Goal: Information Seeking & Learning: Learn about a topic

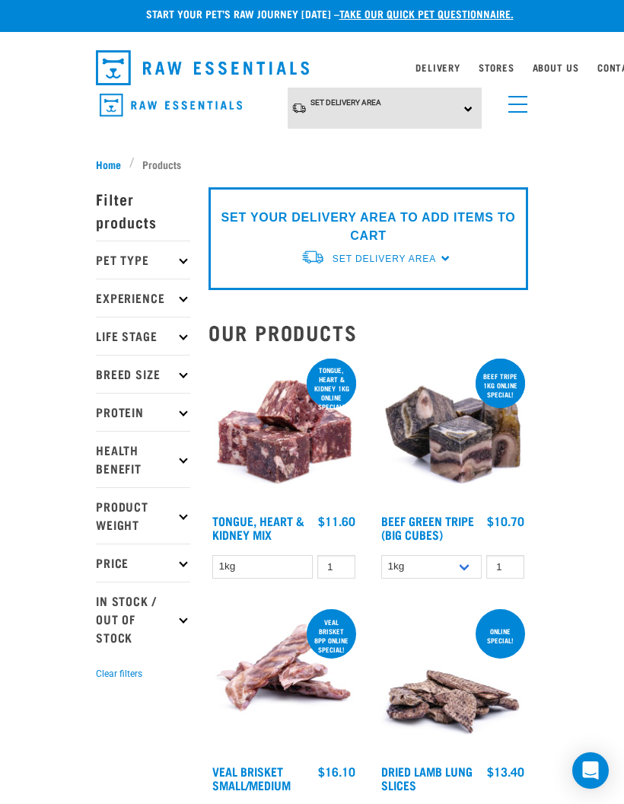
scroll to position [5, 0]
click at [574, 65] on link "About Us" at bounding box center [556, 67] width 46 height 5
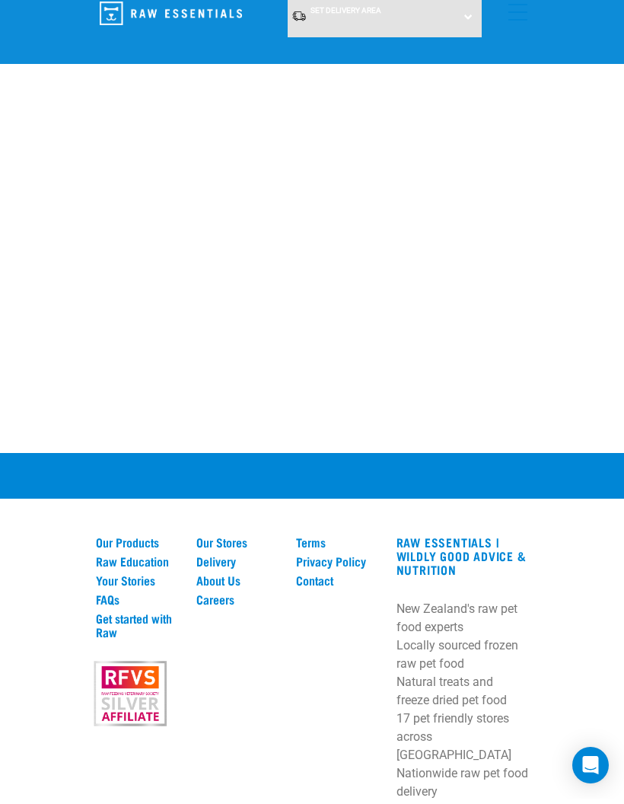
scroll to position [2527, 0]
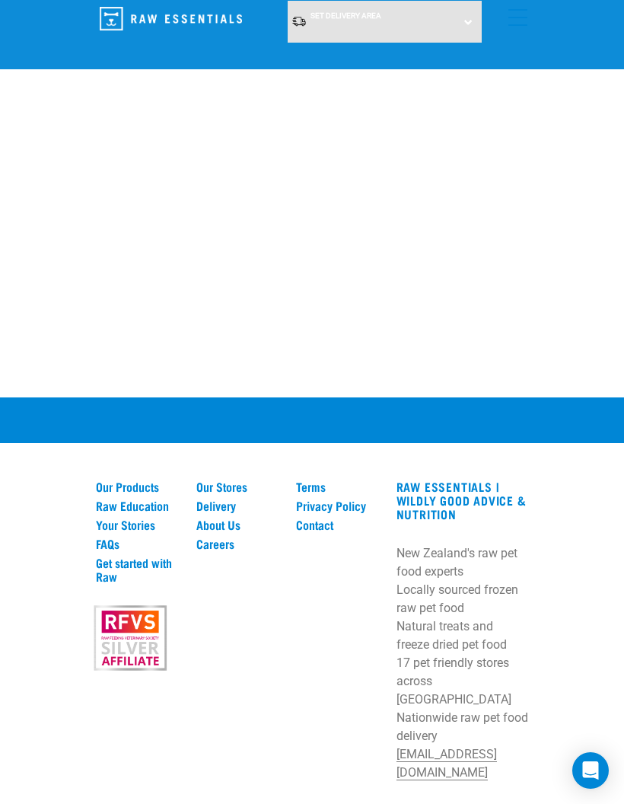
click at [231, 517] on link "About Us" at bounding box center [237, 524] width 82 height 14
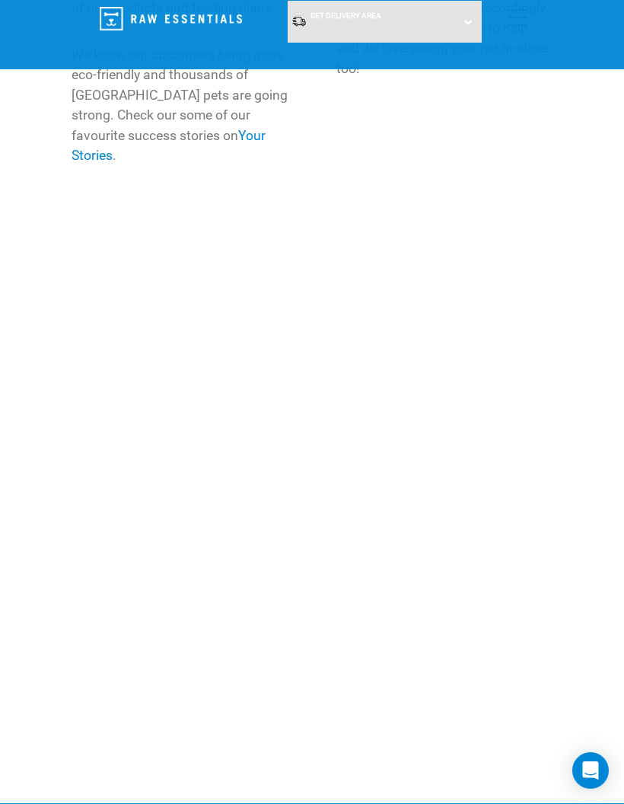
scroll to position [2466, 0]
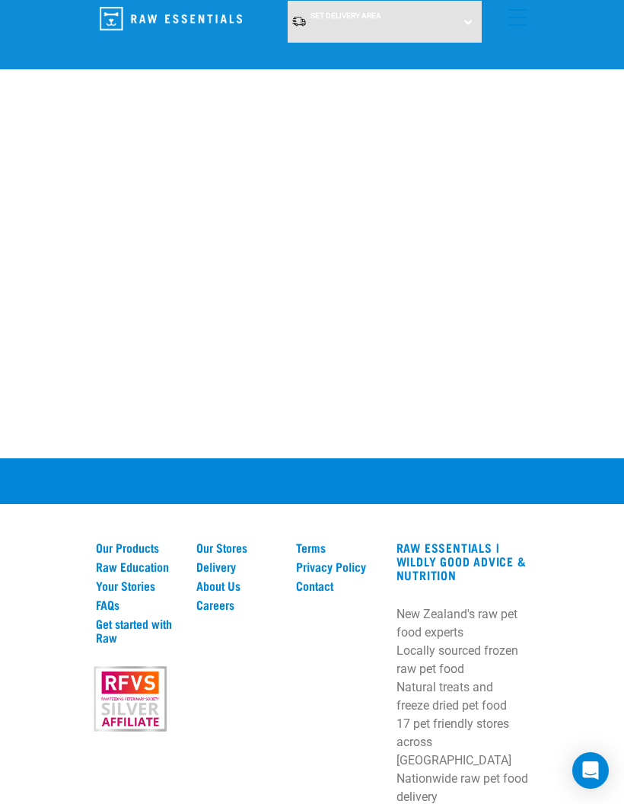
click at [301, 578] on link "Contact" at bounding box center [337, 585] width 82 height 14
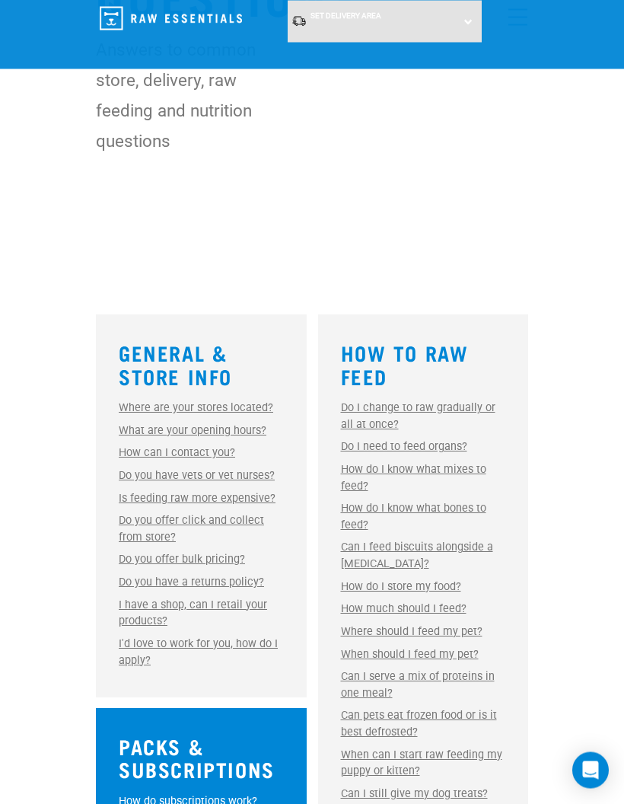
scroll to position [234, 0]
click at [249, 475] on link "Do you have vets or vet nurses?" at bounding box center [197, 475] width 156 height 13
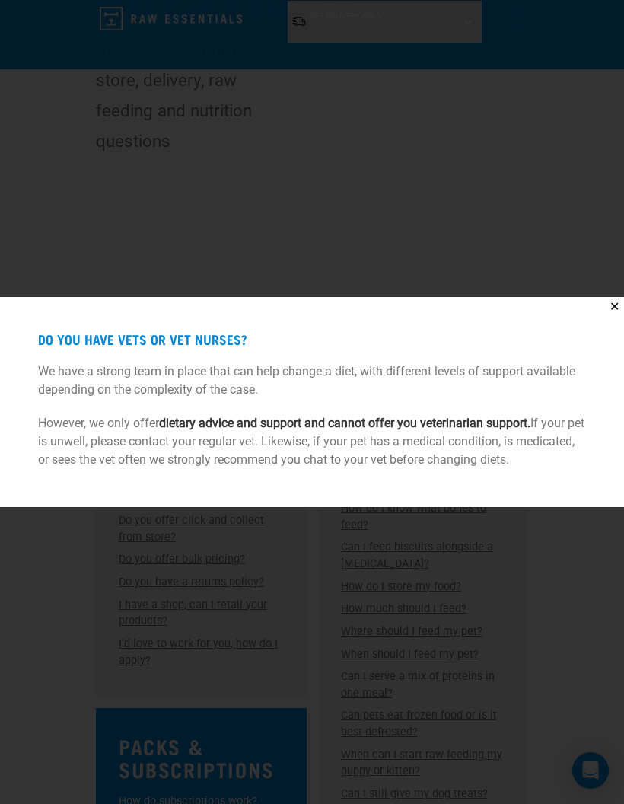
click at [505, 259] on div "✕ Do you have vets or vet nurses? We have a strong team in place that can help …" at bounding box center [312, 402] width 624 height 804
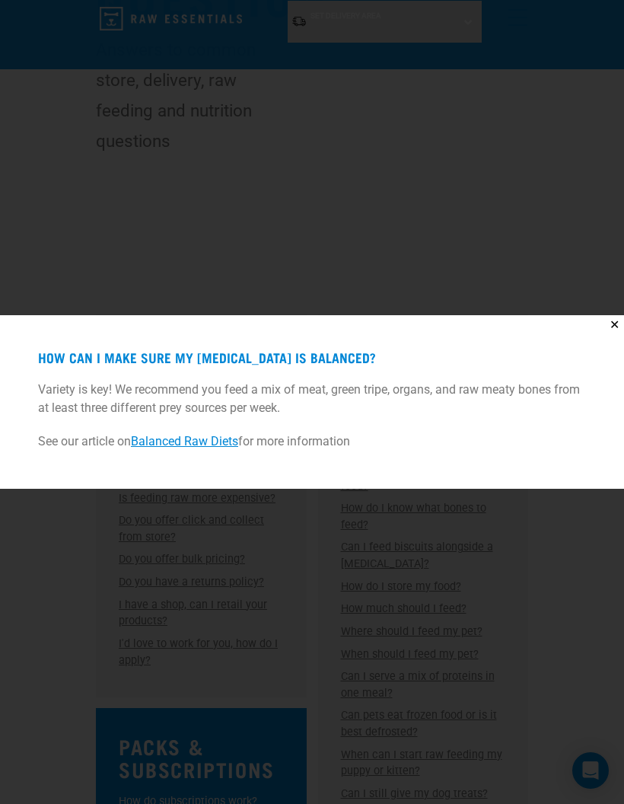
click at [616, 334] on button "✕" at bounding box center [614, 324] width 19 height 19
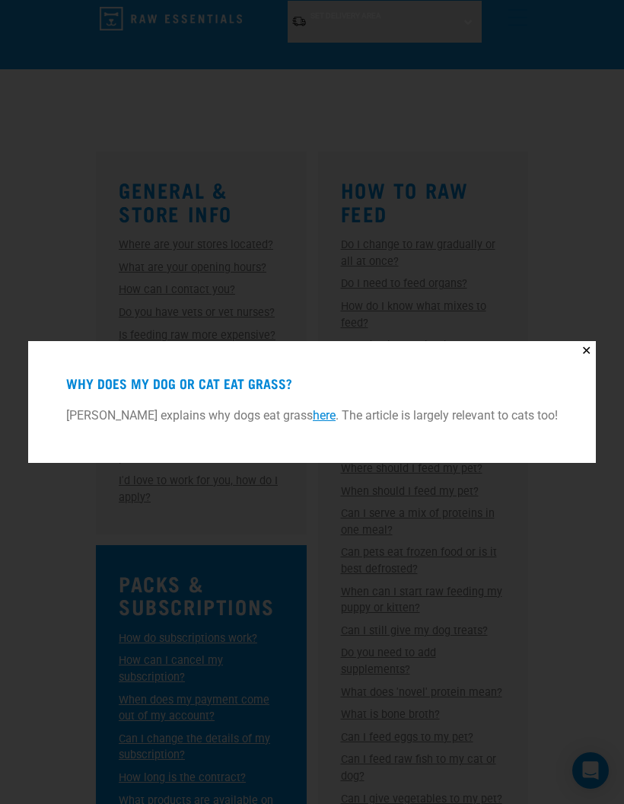
click at [330, 422] on link "here" at bounding box center [324, 415] width 23 height 14
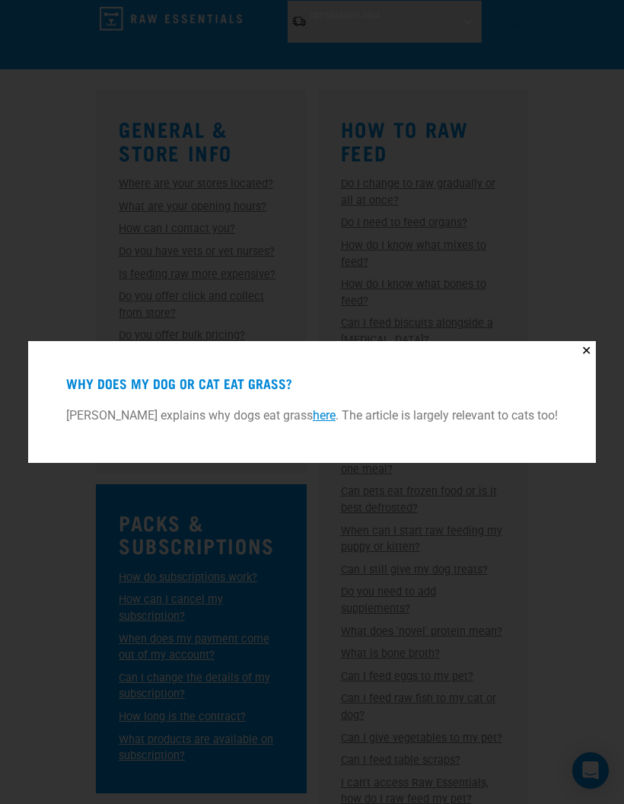
click at [593, 342] on button "✕" at bounding box center [586, 350] width 19 height 19
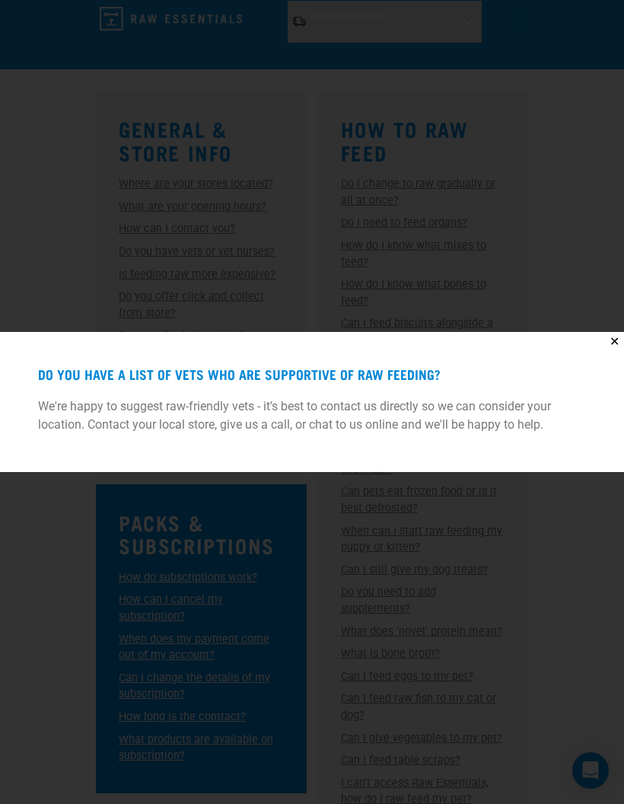
click at [616, 335] on button "✕" at bounding box center [614, 341] width 19 height 19
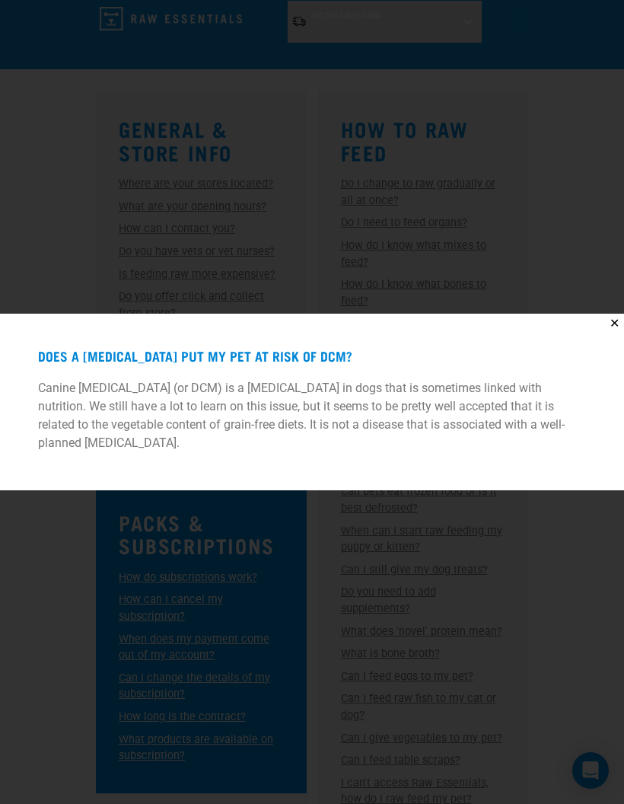
click at [609, 325] on button "✕" at bounding box center [614, 322] width 19 height 19
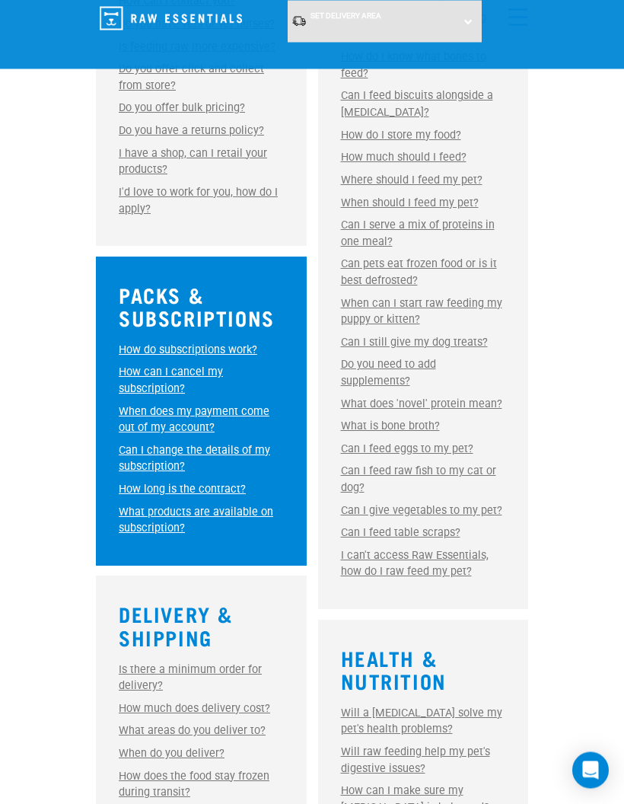
scroll to position [686, 0]
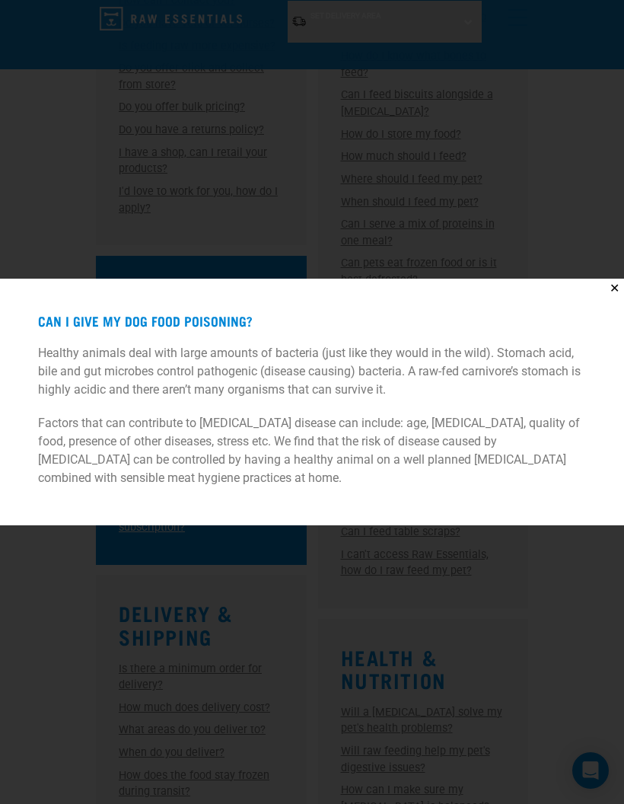
click at [605, 331] on div "Can I give my dog food poisoning? Healthy animals deal with large amounts of ba…" at bounding box center [312, 401] width 609 height 231
click at [608, 298] on button "✕" at bounding box center [614, 287] width 19 height 19
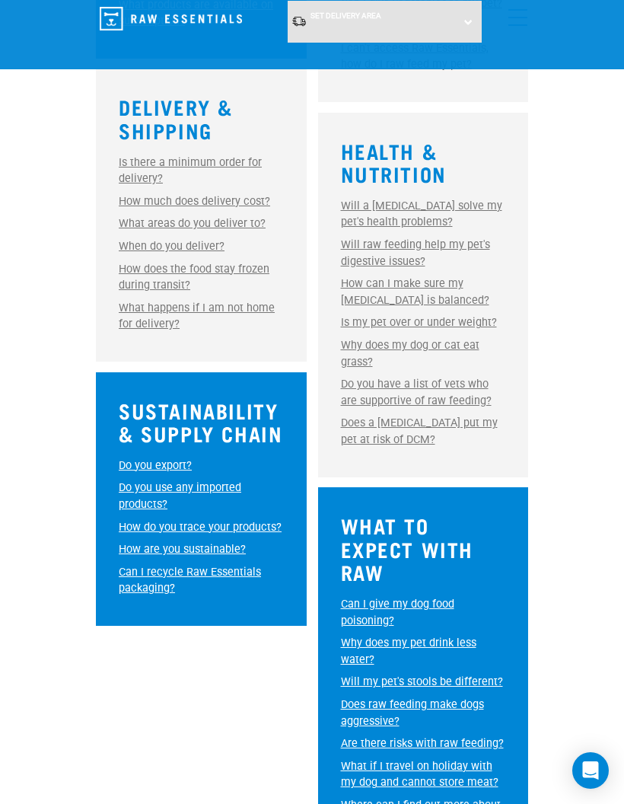
scroll to position [1192, 0]
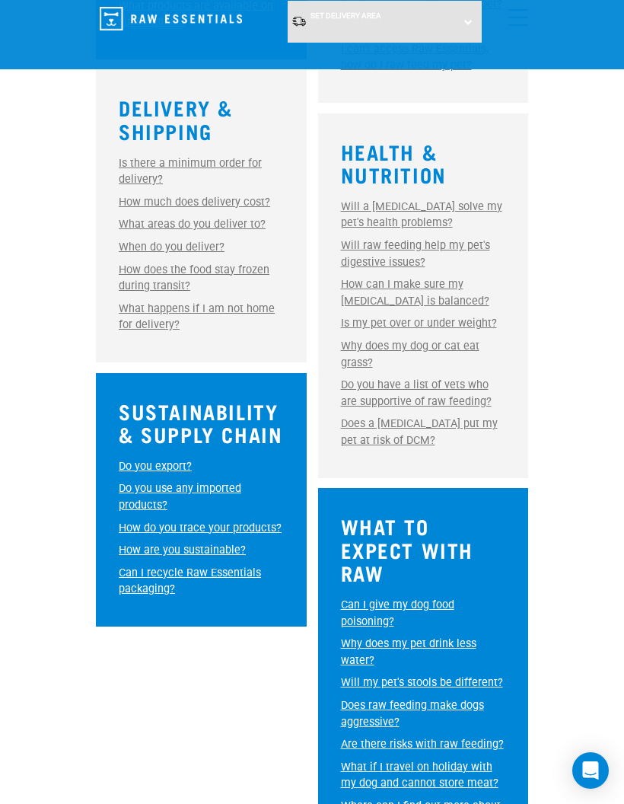
click at [180, 464] on link "Do you export?" at bounding box center [155, 466] width 73 height 13
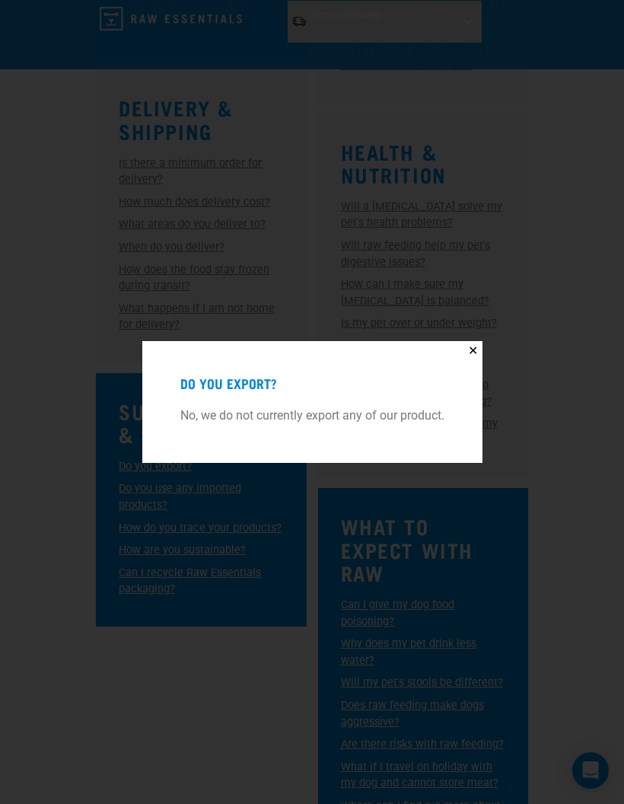
click at [480, 360] on button "✕" at bounding box center [472, 350] width 19 height 19
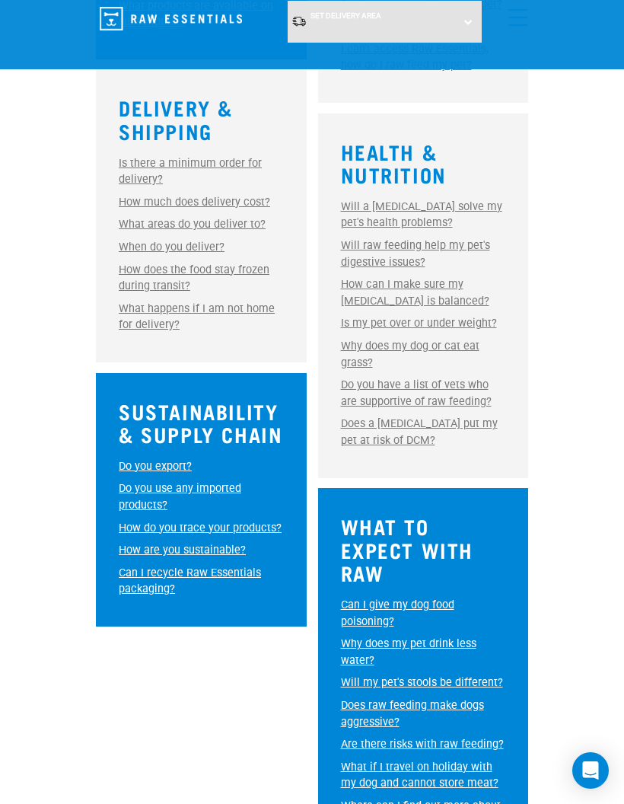
click at [213, 493] on link "Do you use any imported products?" at bounding box center [180, 497] width 123 height 30
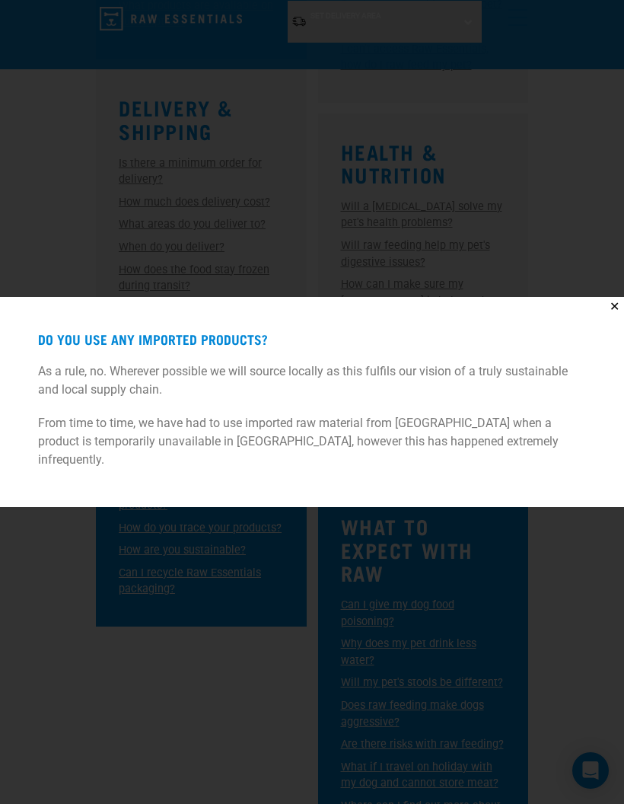
click at [603, 354] on div "Do you use any imported products? As a rule, no. Wherever possible we will sour…" at bounding box center [312, 401] width 609 height 195
click at [613, 316] on button "✕" at bounding box center [614, 306] width 19 height 19
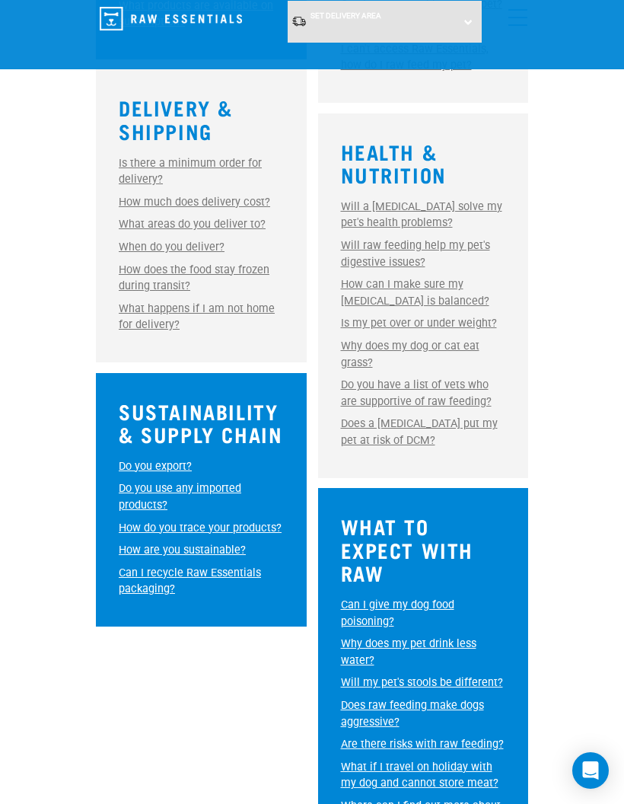
click at [253, 527] on link "How do you trace your products?" at bounding box center [200, 527] width 163 height 13
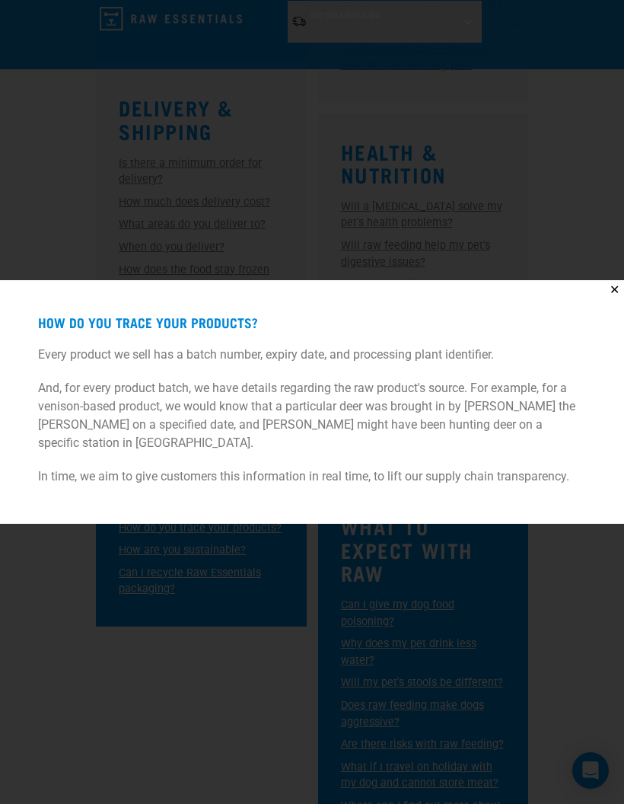
click at [611, 299] on button "✕" at bounding box center [614, 289] width 19 height 19
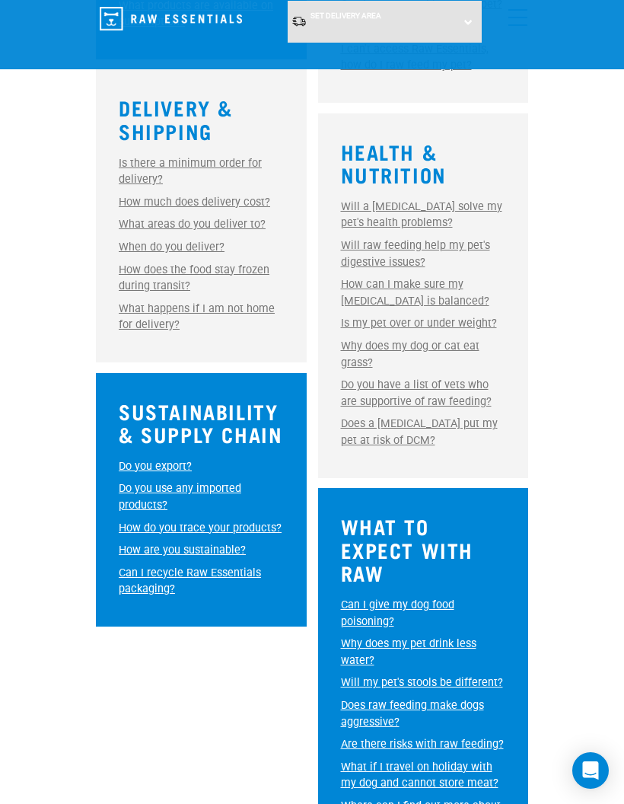
click at [234, 550] on link "How are you sustainable?" at bounding box center [182, 549] width 127 height 13
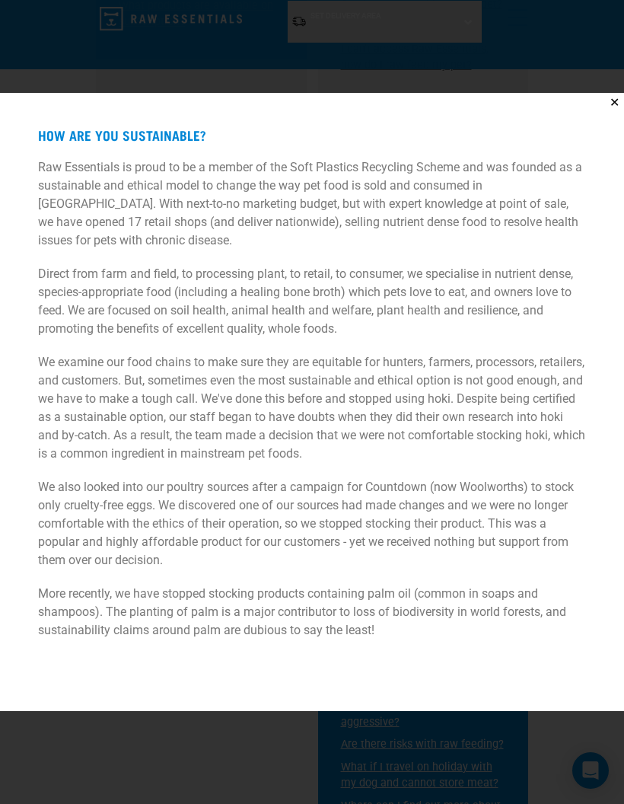
click at [619, 112] on button "✕" at bounding box center [614, 102] width 19 height 19
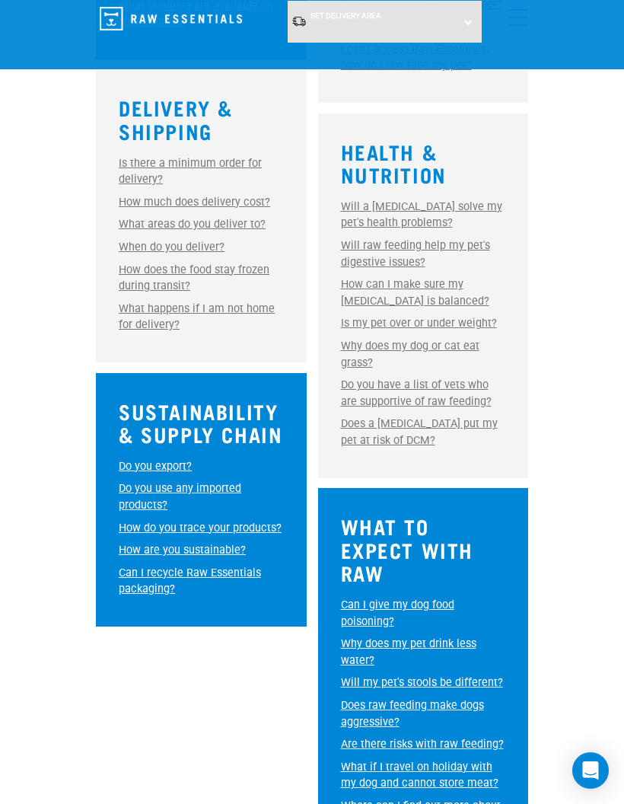
click at [231, 574] on link "Can I recycle Raw Essentials packaging?" at bounding box center [190, 581] width 142 height 30
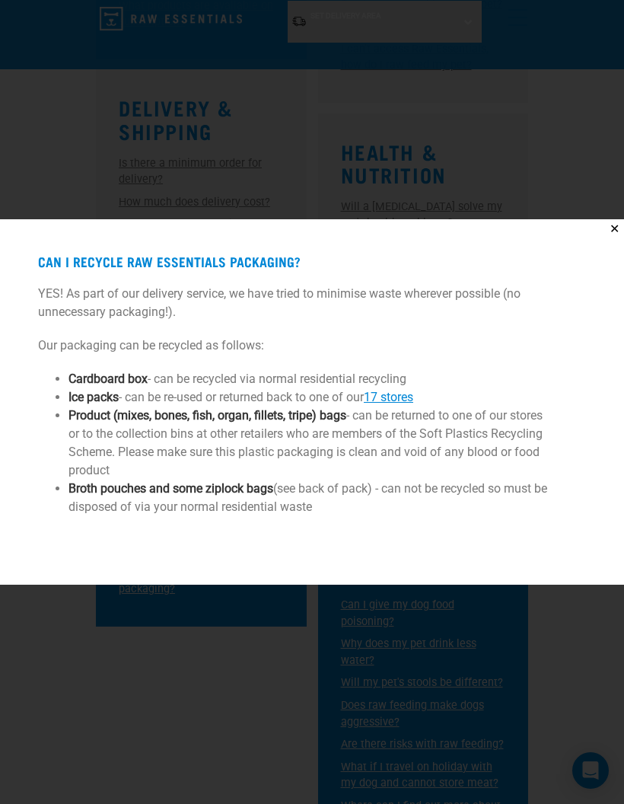
click at [614, 238] on button "✕" at bounding box center [614, 228] width 19 height 19
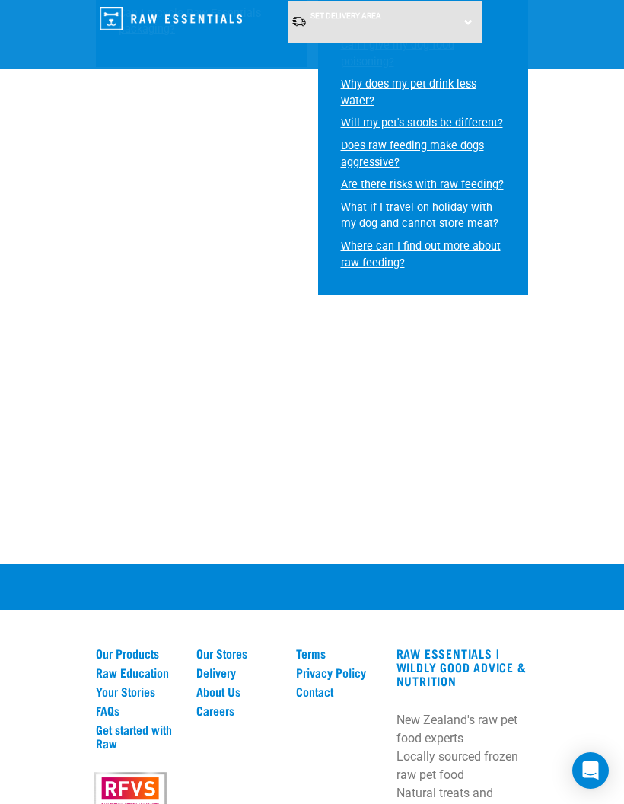
scroll to position [1754, 0]
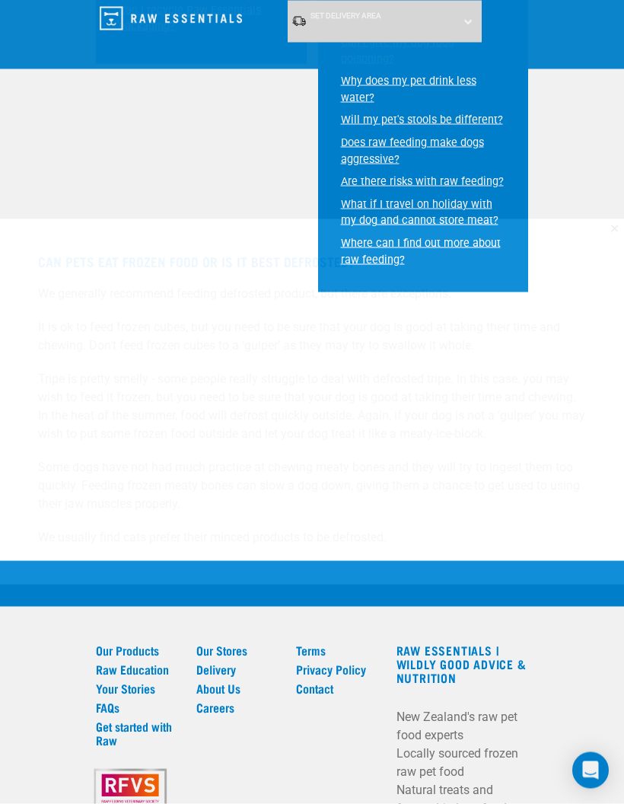
scroll to position [1755, 0]
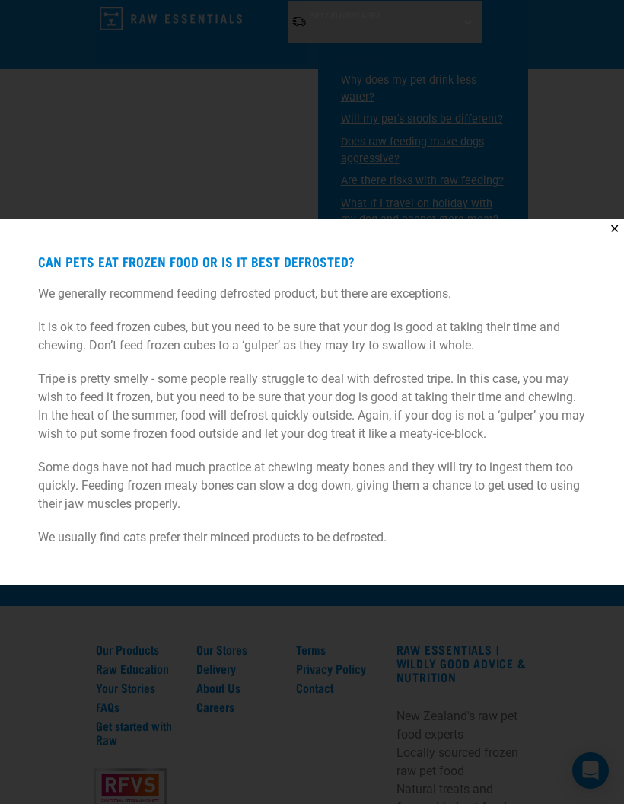
click at [618, 238] on button "✕" at bounding box center [614, 228] width 19 height 19
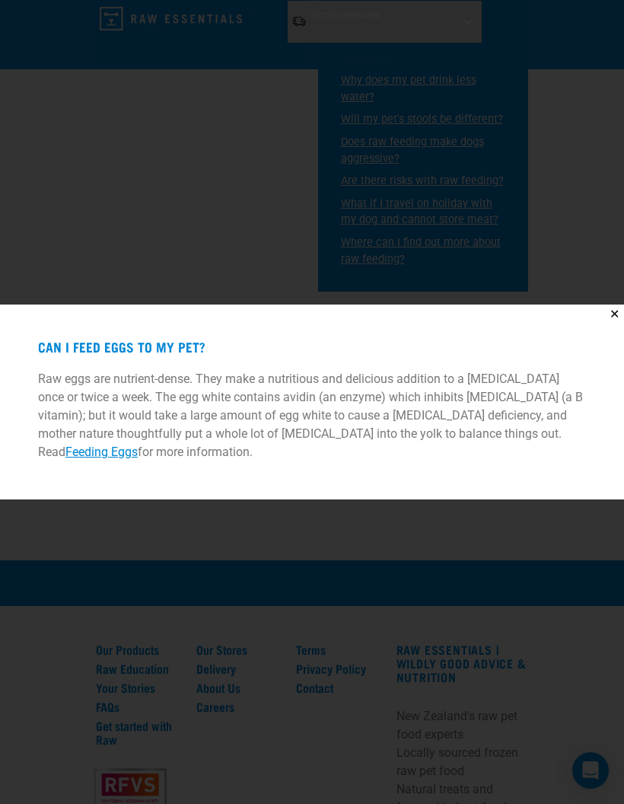
click at [616, 323] on button "✕" at bounding box center [614, 313] width 19 height 19
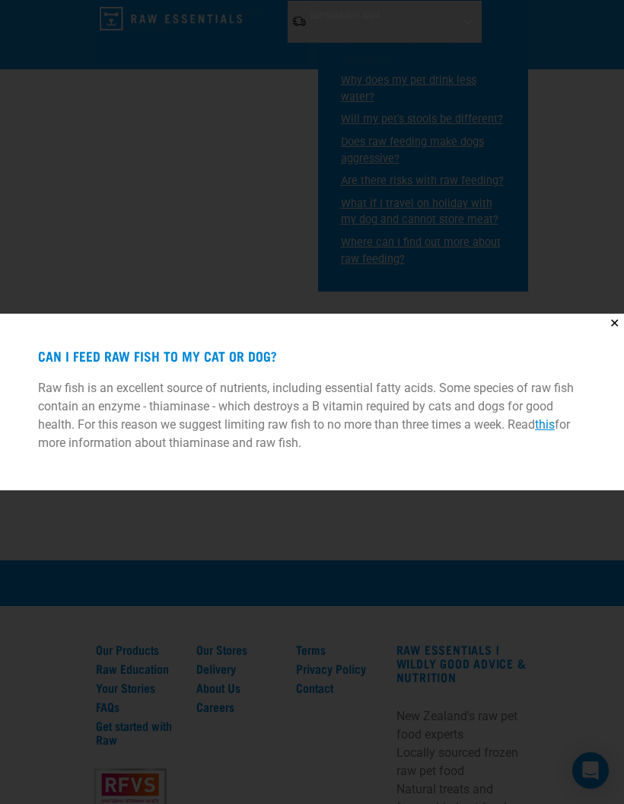
click at [615, 333] on button "✕" at bounding box center [614, 322] width 19 height 19
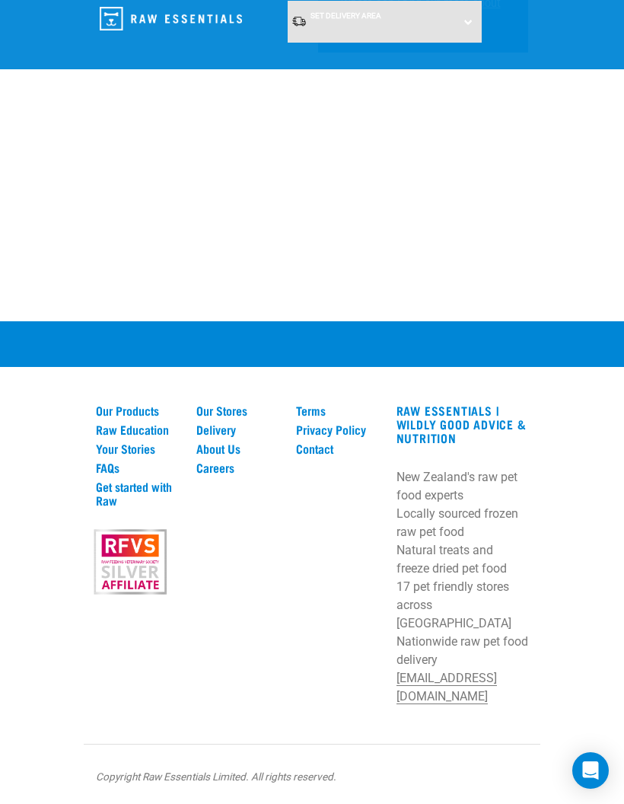
scroll to position [2388, 0]
click at [584, 424] on div "Our Products Raw Education Your Stories FAQs Get started with Raw Our Stores De…" at bounding box center [312, 562] width 624 height 482
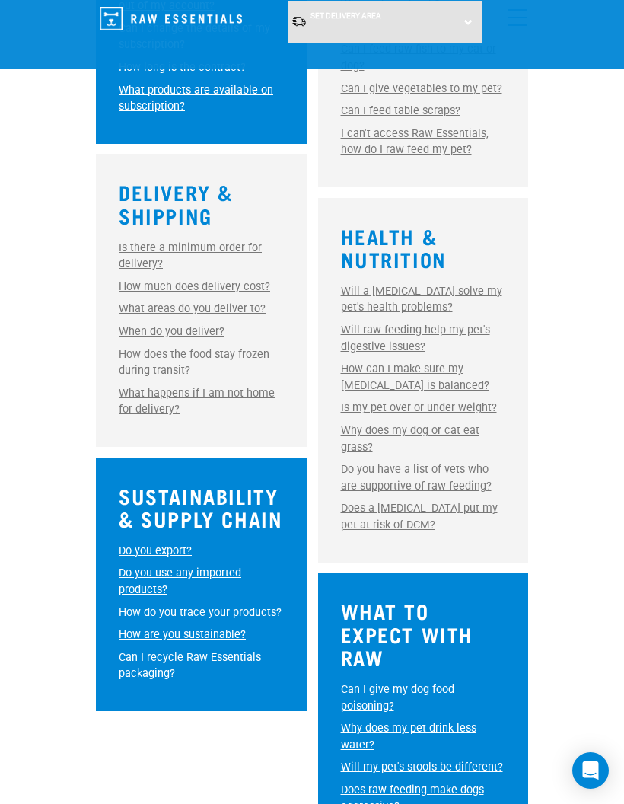
scroll to position [1103, 0]
